Goal: Task Accomplishment & Management: Manage account settings

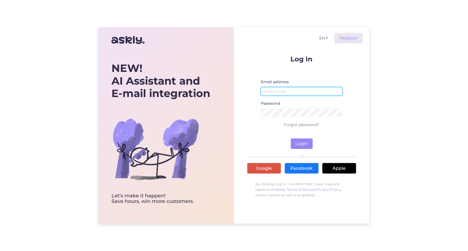
type input "[PERSON_NAME][EMAIL_ADDRESS][DOMAIN_NAME]"
click at [309, 141] on button "Login" at bounding box center [302, 143] width 22 height 11
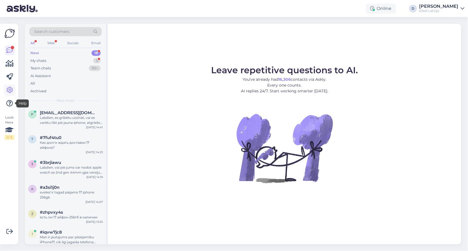
click at [11, 91] on icon at bounding box center [9, 90] width 7 height 7
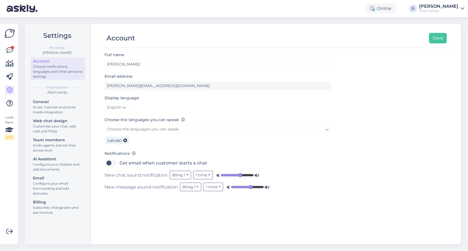
click at [73, 69] on div "Choose notifications, languages and other personal settings" at bounding box center [58, 71] width 50 height 15
click at [65, 105] on div "Script, tutorials and social media integration" at bounding box center [58, 110] width 50 height 10
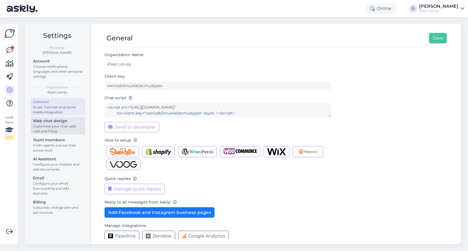
click at [61, 125] on div "Customise your chat, add calls and FAQs" at bounding box center [58, 129] width 50 height 10
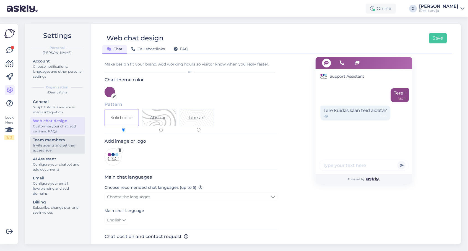
click at [58, 143] on div "Invite agents and set their access level" at bounding box center [58, 148] width 50 height 10
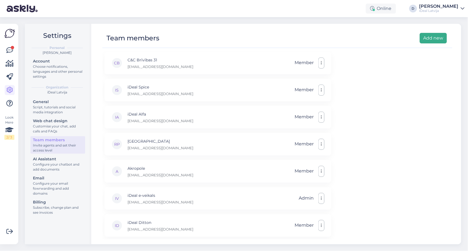
scroll to position [27, 0]
click at [435, 41] on button "Add new" at bounding box center [433, 38] width 27 height 11
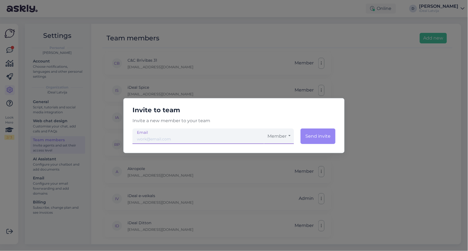
click at [218, 138] on input "email" at bounding box center [198, 136] width 132 height 15
type input "[EMAIL_ADDRESS][DOMAIN_NAME]"
click at [323, 132] on button "Send invite" at bounding box center [317, 136] width 35 height 15
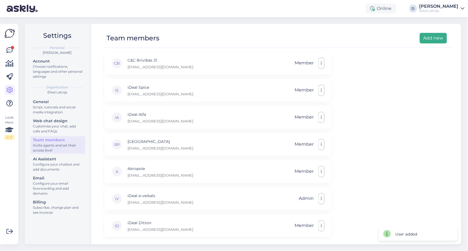
click at [426, 36] on button "Add new" at bounding box center [433, 38] width 27 height 11
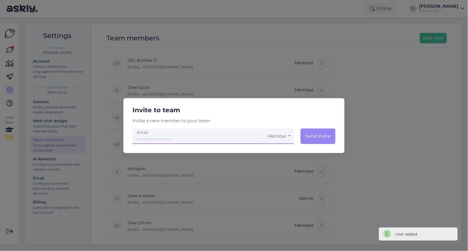
click at [229, 139] on input "email" at bounding box center [198, 136] width 132 height 15
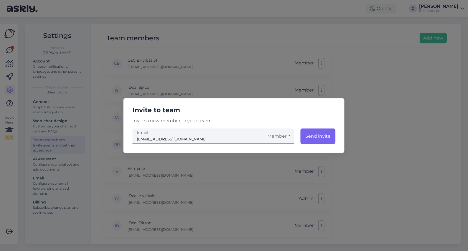
type input "[EMAIL_ADDRESS][DOMAIN_NAME]"
click at [320, 134] on button "Send invite" at bounding box center [317, 136] width 35 height 15
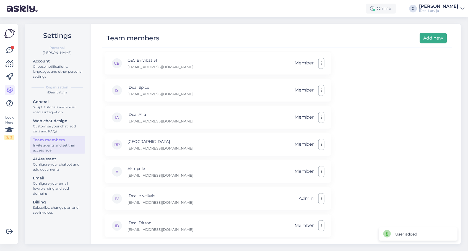
click at [432, 39] on button "Add new" at bounding box center [433, 38] width 27 height 11
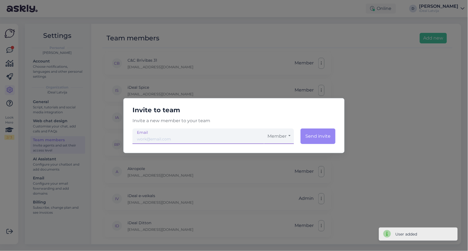
click at [183, 141] on input "email" at bounding box center [198, 136] width 132 height 15
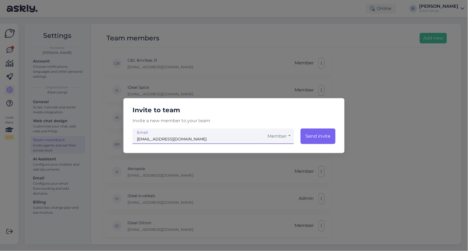
type input "[EMAIL_ADDRESS][DOMAIN_NAME]"
click at [321, 138] on button "Send invite" at bounding box center [317, 136] width 35 height 15
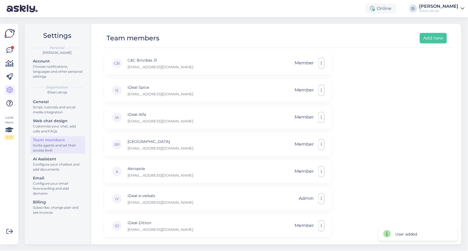
scroll to position [32, 0]
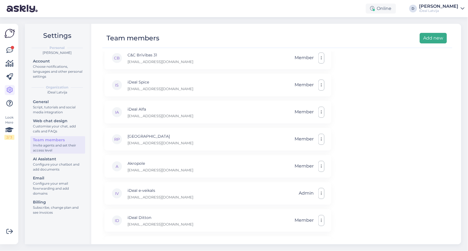
click at [428, 41] on button "Add new" at bounding box center [433, 38] width 27 height 11
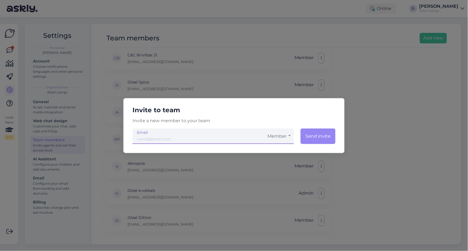
click at [161, 140] on input "email" at bounding box center [198, 136] width 132 height 15
type input "[EMAIL_ADDRESS][DOMAIN_NAME]"
click at [320, 142] on button "Send invite" at bounding box center [317, 136] width 35 height 15
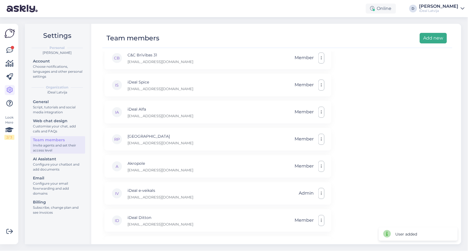
click at [431, 39] on button "Add new" at bounding box center [433, 38] width 27 height 11
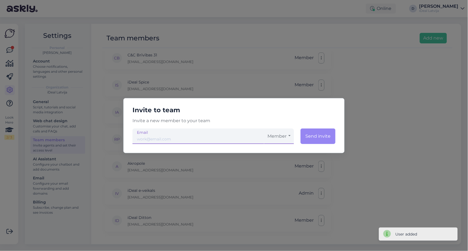
click at [195, 139] on input "email" at bounding box center [198, 136] width 132 height 15
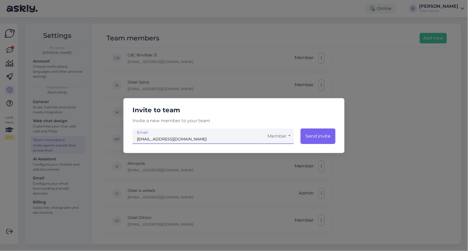
type input "[EMAIL_ADDRESS][DOMAIN_NAME]"
click at [324, 135] on button "Send invite" at bounding box center [317, 136] width 35 height 15
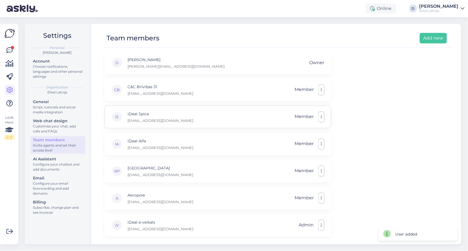
scroll to position [0, 0]
click at [436, 36] on button "Add new" at bounding box center [433, 38] width 27 height 11
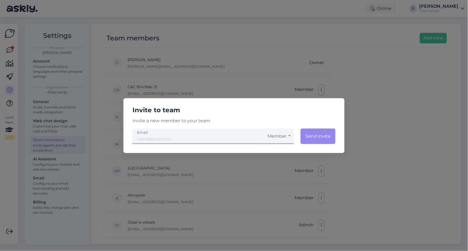
click at [253, 141] on input "email" at bounding box center [198, 136] width 132 height 15
type input "[EMAIL_ADDRESS][DOMAIN_NAME]"
click at [322, 134] on button "Send invite" at bounding box center [317, 136] width 35 height 15
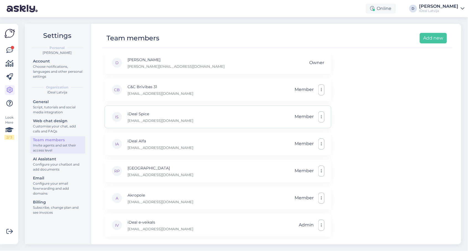
click at [321, 116] on icon "button" at bounding box center [321, 117] width 1 height 4
click at [285, 144] on link "Remove" at bounding box center [296, 144] width 55 height 14
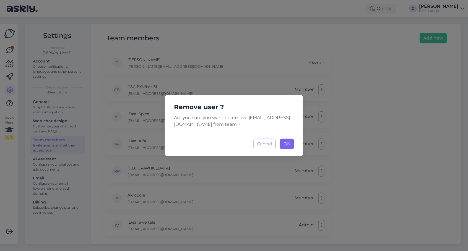
click at [287, 143] on span "OK" at bounding box center [287, 143] width 7 height 5
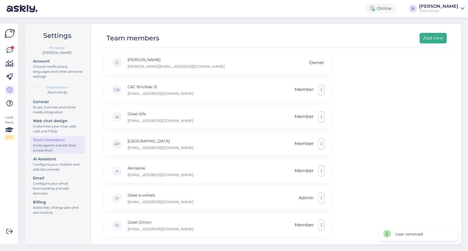
click at [432, 35] on button "Add new" at bounding box center [433, 38] width 27 height 11
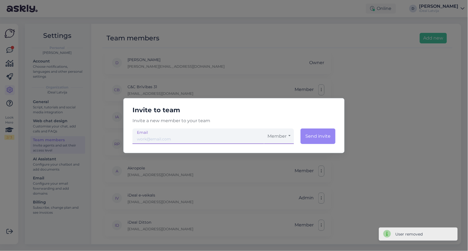
click at [161, 141] on input "email" at bounding box center [198, 136] width 132 height 15
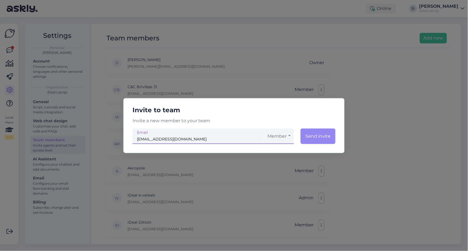
type input "[EMAIL_ADDRESS][DOMAIN_NAME]"
click at [288, 139] on button "Member" at bounding box center [279, 136] width 30 height 15
click at [307, 117] on p "Invite a new member to your team" at bounding box center [234, 120] width 212 height 7
click at [366, 112] on div "Invite to team Invite a new member to your team [EMAIL_ADDRESS][DOMAIN_NAME] Me…" at bounding box center [234, 125] width 468 height 251
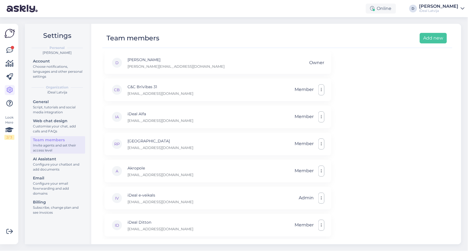
click at [437, 44] on div at bounding box center [274, 45] width 344 height 4
click at [431, 38] on button "Add new" at bounding box center [433, 38] width 27 height 11
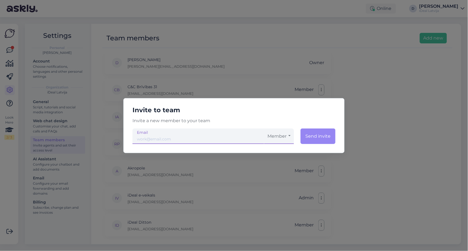
click at [229, 137] on input "email" at bounding box center [198, 136] width 132 height 15
type input "[EMAIL_ADDRESS][DOMAIN_NAME]"
click at [323, 133] on button "Send invite" at bounding box center [317, 136] width 35 height 15
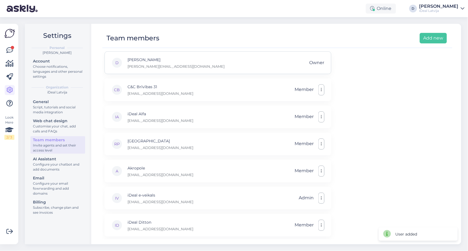
click at [313, 66] on span "Owner" at bounding box center [316, 62] width 15 height 11
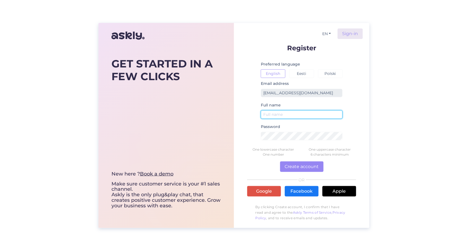
click at [294, 114] on input "text" at bounding box center [302, 114] width 82 height 9
type input "w"
type input "Webshop"
click at [307, 165] on button "Create account" at bounding box center [301, 166] width 43 height 11
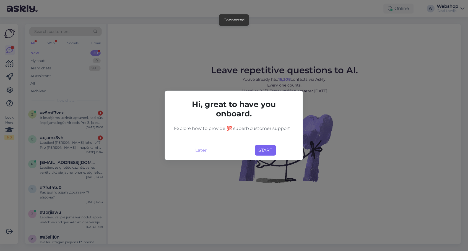
click at [268, 148] on button "START" at bounding box center [265, 150] width 21 height 11
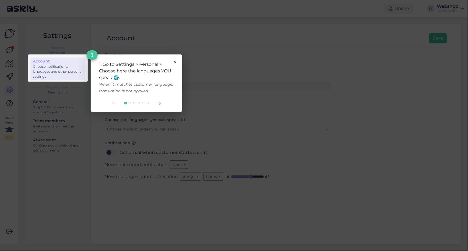
click at [173, 62] on div "1. Go to Settings > Personal > Choose here the languages YOU speak 🌍. When it m…" at bounding box center [136, 77] width 75 height 33
click at [176, 60] on div "1. Go to Settings > Personal > Choose here the languages YOU speak 🌍. When it m…" at bounding box center [136, 82] width 91 height 57
click at [174, 61] on icon at bounding box center [175, 62] width 2 height 2
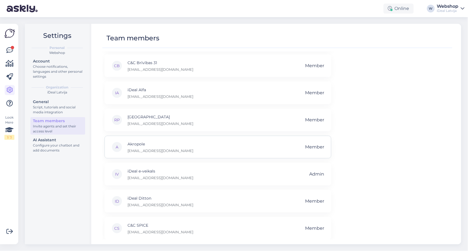
scroll to position [34, 0]
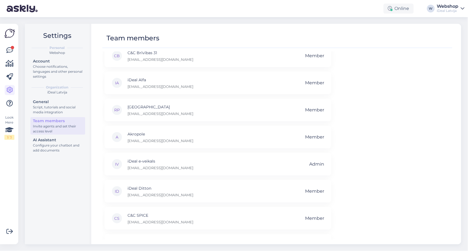
click at [458, 9] on div "iDeal Latvija" at bounding box center [448, 11] width 22 height 4
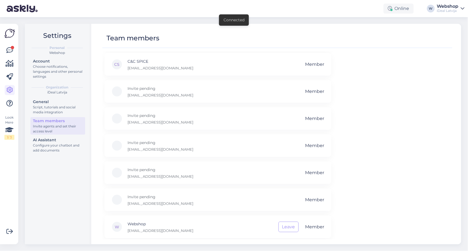
scroll to position [187, 0]
click at [457, 9] on div "iDeal Latvija" at bounding box center [448, 11] width 22 height 4
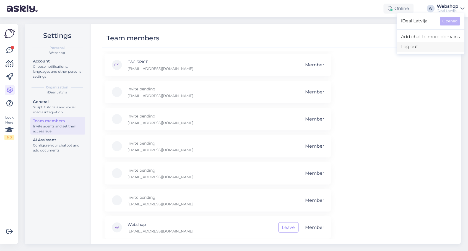
click at [411, 47] on div "Log out" at bounding box center [431, 47] width 68 height 10
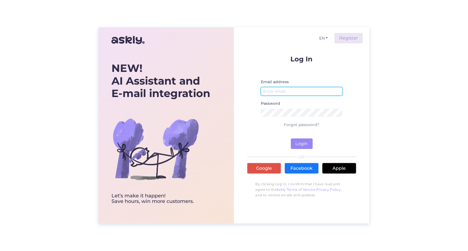
type input "[PERSON_NAME][EMAIL_ADDRESS][DOMAIN_NAME]"
click at [299, 141] on button "Login" at bounding box center [302, 143] width 22 height 11
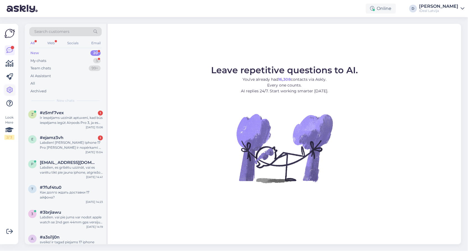
click at [7, 91] on icon at bounding box center [9, 90] width 7 height 7
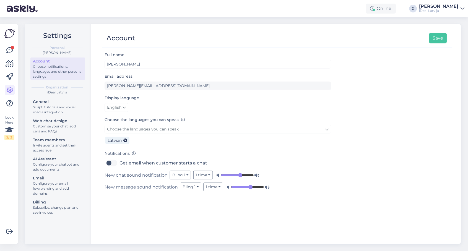
click at [63, 69] on div "Choose notifications, languages and other personal settings" at bounding box center [58, 71] width 50 height 15
click at [56, 181] on div "Configure your email fowrwarding and add domains" at bounding box center [58, 188] width 50 height 15
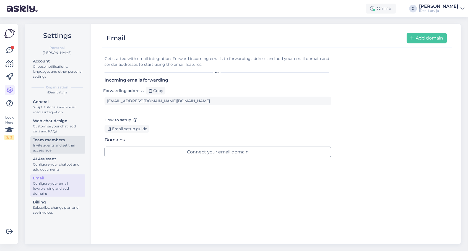
click at [56, 148] on div "Invite agents and set their access level" at bounding box center [58, 148] width 50 height 10
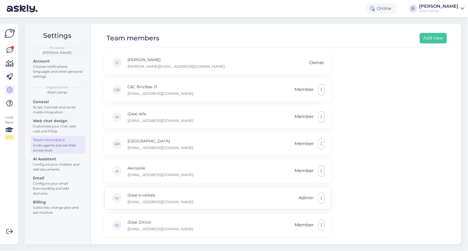
click at [318, 198] on button "button" at bounding box center [321, 198] width 6 height 11
click at [296, 221] on link "Remove" at bounding box center [296, 225] width 55 height 14
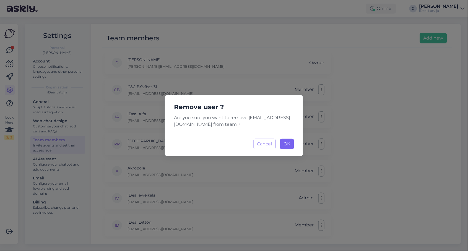
click at [289, 145] on span "OK" at bounding box center [287, 143] width 7 height 5
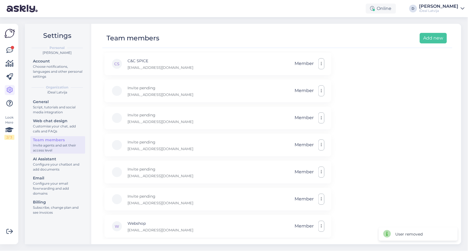
scroll to position [161, 0]
click at [321, 225] on icon "button" at bounding box center [321, 227] width 1 height 4
click at [307, 200] on link "Make admin" at bounding box center [296, 201] width 55 height 14
click at [324, 198] on button "button" at bounding box center [321, 198] width 6 height 11
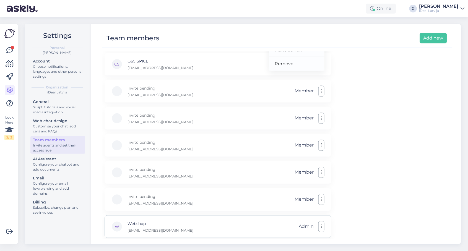
scroll to position [161, 0]
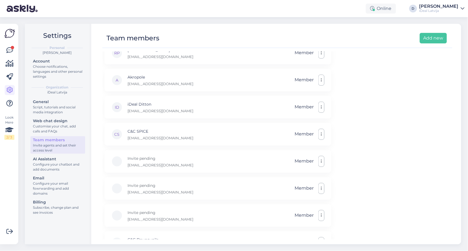
scroll to position [84, 0]
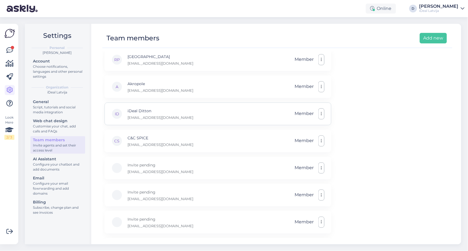
click at [321, 117] on button "button" at bounding box center [321, 113] width 6 height 11
click at [299, 137] on link "Remove" at bounding box center [296, 141] width 55 height 14
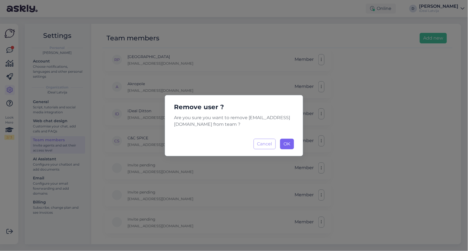
click at [290, 142] on span "OK" at bounding box center [287, 143] width 7 height 5
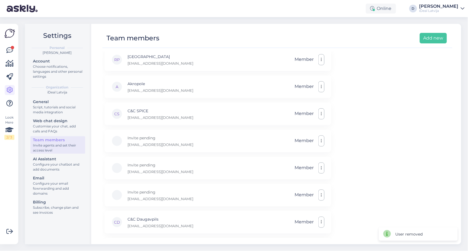
click at [397, 139] on div "D Dana dana.jagodkina@ideal.lv Owner CB C&C Brīvības 31 brivibas@ideal.lv Membe…" at bounding box center [277, 145] width 350 height 188
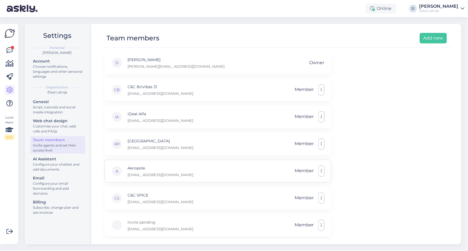
scroll to position [0, 0]
click at [12, 46] on div at bounding box center [12, 47] width 3 height 3
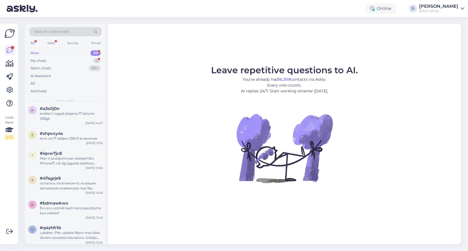
scroll to position [130, 0]
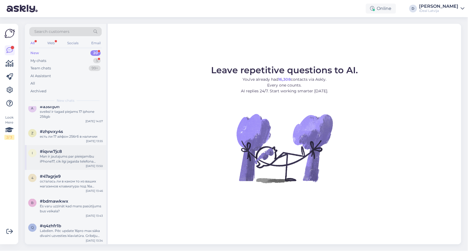
click at [85, 154] on div "Man ir jautajums par pieiejamibu iPhone17, cik ilgi jagaida telefona piegadi ?" at bounding box center [71, 159] width 63 height 10
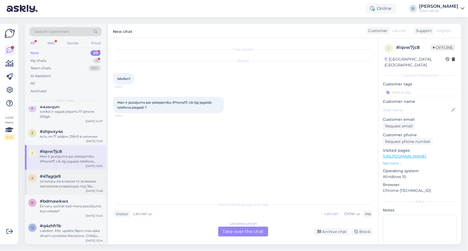
click at [59, 181] on div "осталась ли в каком то из ваших магазинов клавиатура под 16а айпад?" at bounding box center [71, 184] width 63 height 10
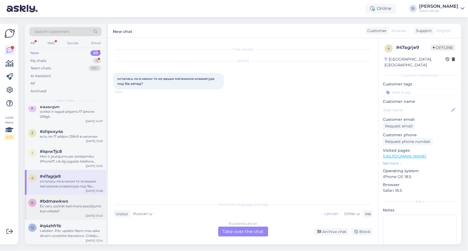
click at [69, 209] on div "Es varu uzzināt kad mans pasūtījums bus veikala?" at bounding box center [71, 209] width 63 height 10
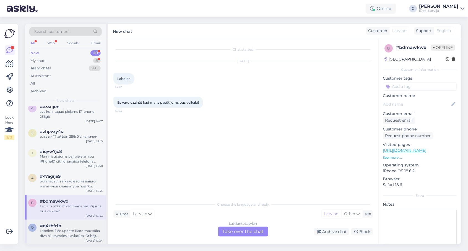
click at [61, 224] on div "#q4zhfr1b" at bounding box center [71, 226] width 63 height 5
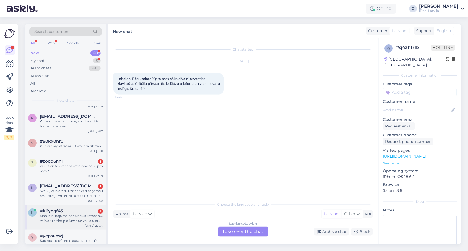
scroll to position [339, 0]
click at [84, 130] on div "r redwolfkid1@gmail.com When I order a phone, and i want to trade in devices as…" at bounding box center [65, 123] width 81 height 25
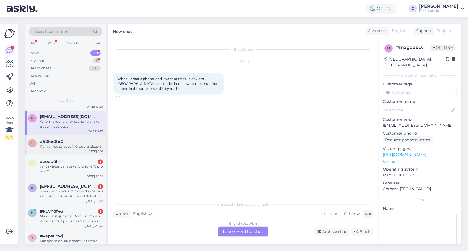
click at [60, 139] on span "#90kx0hr0" at bounding box center [51, 141] width 23 height 5
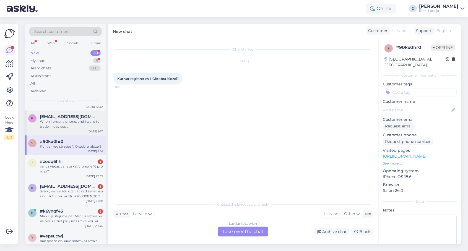
click at [65, 121] on div "When I order a phone, and i want to trade in devices aswell, do i trade them in…" at bounding box center [71, 124] width 63 height 10
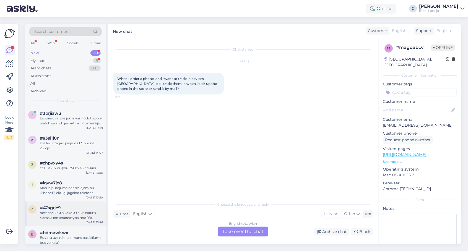
scroll to position [0, 0]
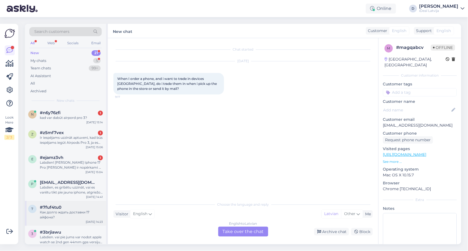
click at [77, 205] on div "#7fuf4tu0" at bounding box center [71, 207] width 63 height 5
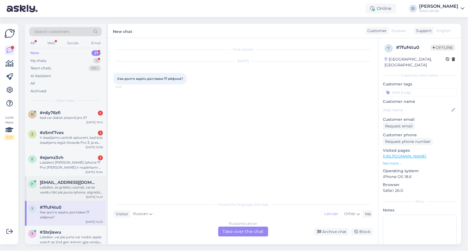
click at [74, 190] on div "Labdien, es gribētu uzzināt, vai es varētu tikt pie jauna iphone, atgriežot sav…" at bounding box center [71, 190] width 63 height 10
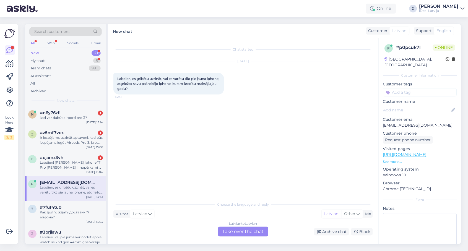
click at [33, 44] on div "All" at bounding box center [32, 43] width 6 height 7
click at [11, 63] on icon at bounding box center [10, 63] width 8 height 7
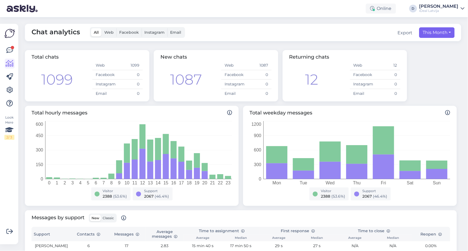
click at [442, 31] on button "This Month" at bounding box center [436, 32] width 35 height 11
select select "8"
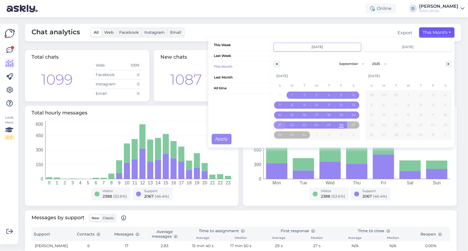
click at [279, 124] on span "21" at bounding box center [279, 125] width 3 height 10
type input "Sep 21 2025"
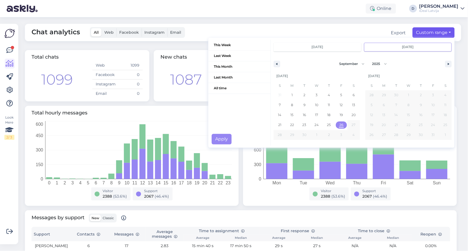
click at [340, 124] on span "26" at bounding box center [341, 125] width 4 height 10
type input "Sep 26 2025"
click at [430, 33] on button "Custom range" at bounding box center [433, 32] width 42 height 11
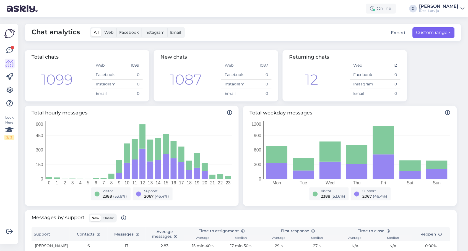
click at [432, 36] on button "Custom range" at bounding box center [433, 32] width 42 height 11
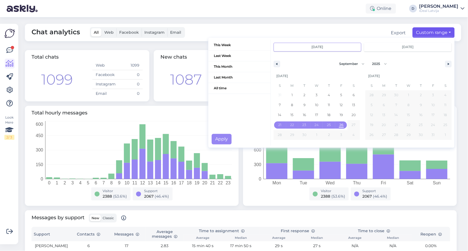
click at [240, 29] on div "Chat analytics All Web Facebook Instagram Email Export Custom range This Week L…" at bounding box center [243, 32] width 436 height 17
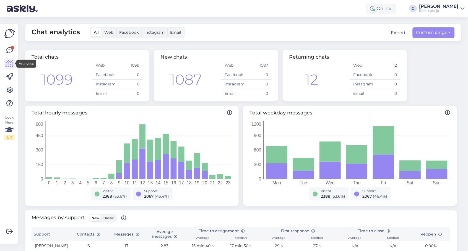
click at [12, 66] on icon at bounding box center [10, 63] width 8 height 7
click at [442, 31] on button "Custom range" at bounding box center [433, 32] width 42 height 11
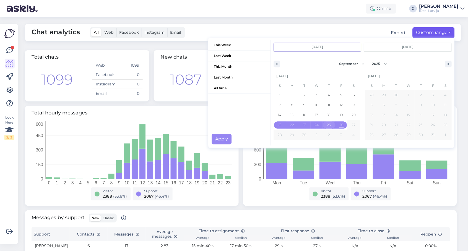
click at [330, 121] on span "25" at bounding box center [329, 125] width 4 height 10
type input "Sep 25 2025"
click at [340, 123] on span "26" at bounding box center [341, 125] width 4 height 10
type input "Sep 26 2025"
click at [338, 124] on span "26" at bounding box center [341, 124] width 12 height 7
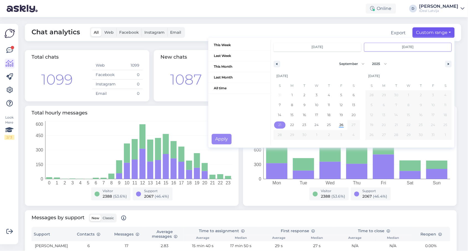
click at [278, 125] on span "21" at bounding box center [279, 124] width 12 height 7
type input "Sep 21 2025"
click at [227, 130] on div "This Week Last Week This Month Last Month All time" at bounding box center [239, 93] width 62 height 106
click at [227, 134] on button "Apply" at bounding box center [222, 139] width 20 height 11
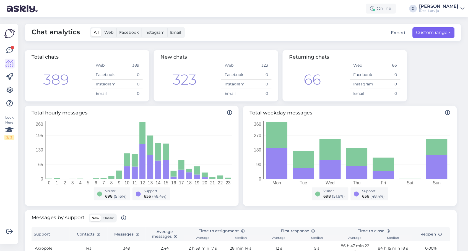
click at [449, 32] on button "Custom range" at bounding box center [433, 32] width 42 height 11
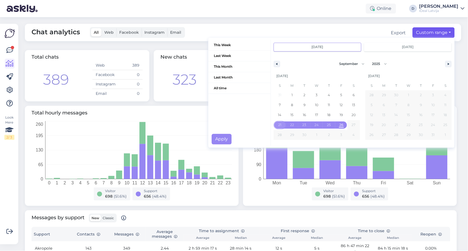
click at [280, 124] on span "21" at bounding box center [279, 125] width 3 height 10
click at [342, 126] on span "26" at bounding box center [341, 125] width 4 height 10
type input "Sep 26 2025"
click at [222, 138] on button "Apply" at bounding box center [222, 139] width 20 height 11
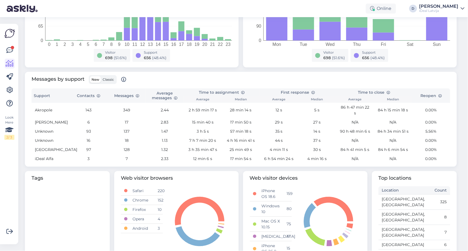
scroll to position [133, 0]
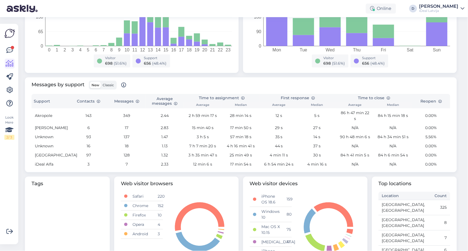
click at [110, 83] on span "Classic" at bounding box center [108, 85] width 11 height 4
click at [101, 82] on input "Classic" at bounding box center [101, 82] width 0 height 0
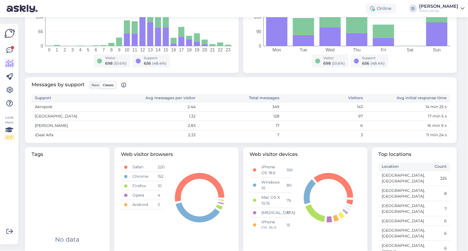
click at [89, 81] on div "New Classic" at bounding box center [103, 85] width 28 height 9
click at [93, 83] on span "New" at bounding box center [95, 85] width 8 height 4
click at [90, 82] on input "New" at bounding box center [90, 82] width 0 height 0
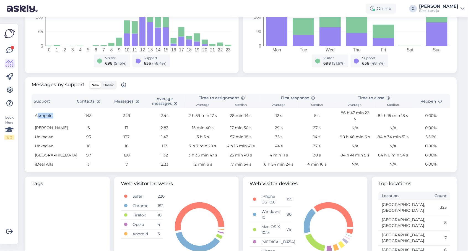
drag, startPoint x: 37, startPoint y: 110, endPoint x: 84, endPoint y: 110, distance: 46.7
click at [84, 110] on tr "Akropole 143 349 2.44 2 h 59 min 17 s 28 min 14 s 12 s 5 s 86 h 47 min 22 s 84 …" at bounding box center [241, 115] width 418 height 15
click at [8, 90] on icon at bounding box center [9, 90] width 7 height 7
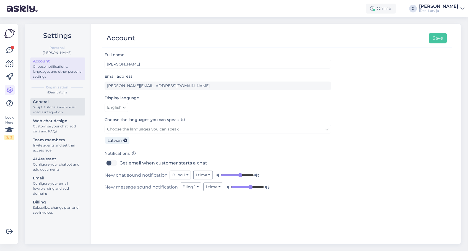
click at [56, 110] on div "Script, tutorials and social media integration" at bounding box center [58, 110] width 50 height 10
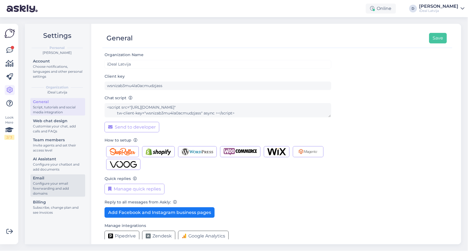
click at [56, 183] on div "Configure your email fowrwarding and add domains" at bounding box center [58, 188] width 50 height 15
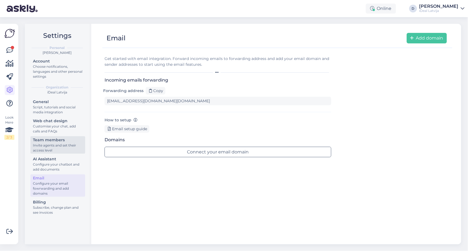
click at [55, 144] on div "Invite agents and set their access level" at bounding box center [58, 148] width 50 height 10
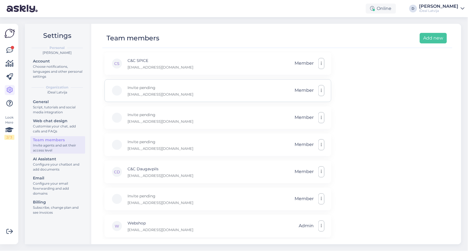
scroll to position [134, 0]
